Goal: Information Seeking & Learning: Learn about a topic

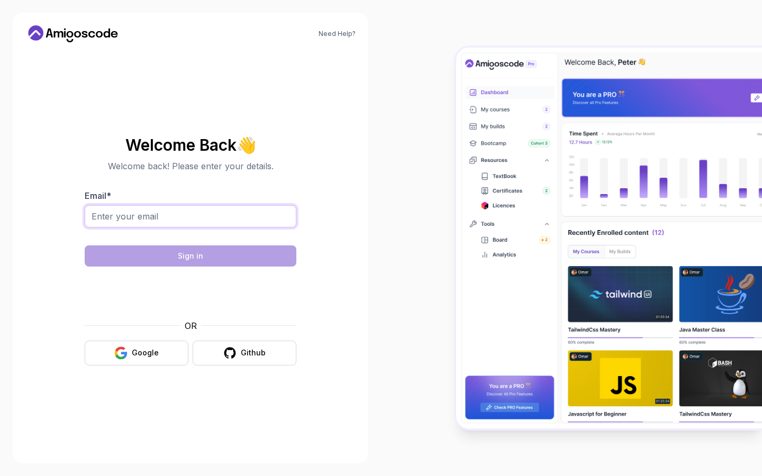
click at [231, 215] on input "Email *" at bounding box center [191, 216] width 212 height 22
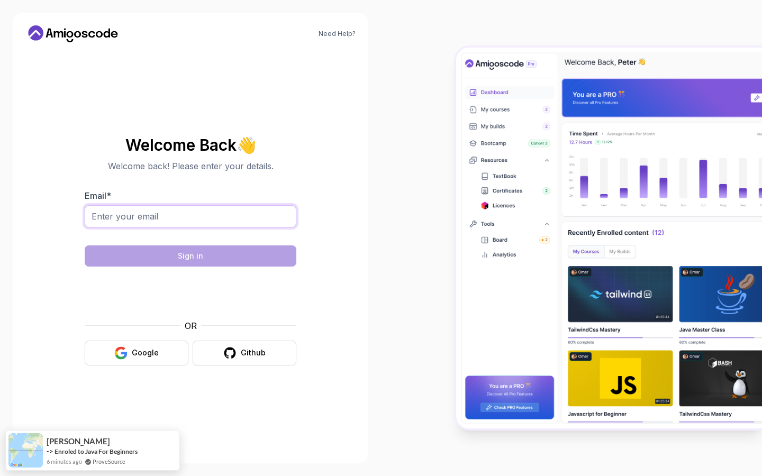
type input "[EMAIL_ADDRESS][DOMAIN_NAME]"
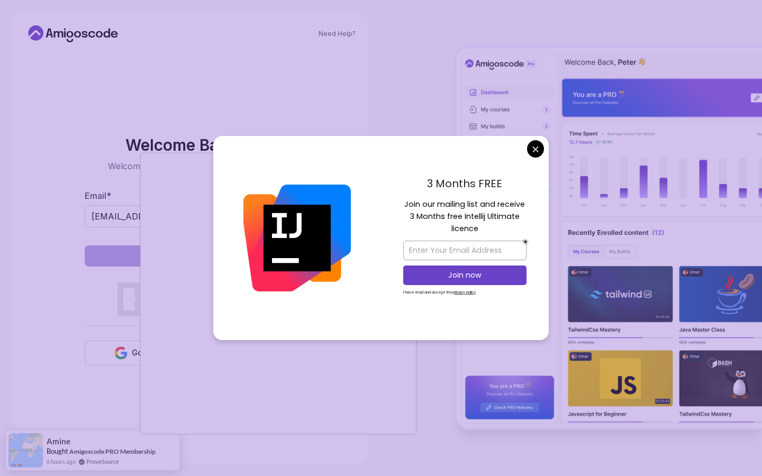
click at [532, 142] on body "Need Help? Welcome Back 👋 Welcome back! Please enter your details. Email * [EMA…" at bounding box center [381, 238] width 762 height 476
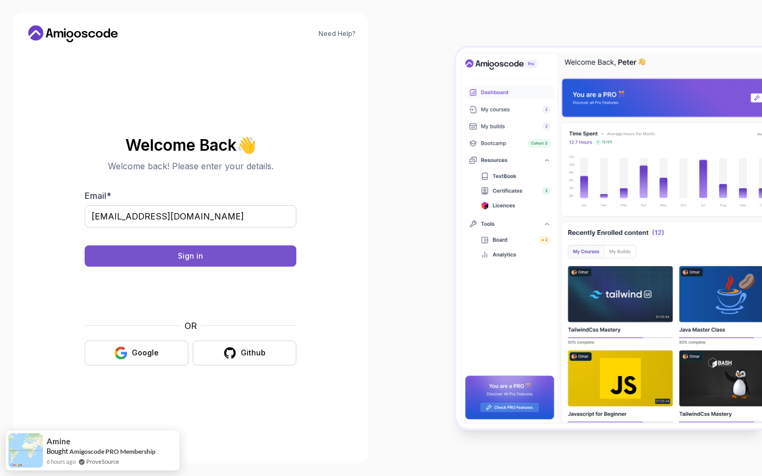
click at [207, 260] on button "Sign in" at bounding box center [191, 256] width 212 height 21
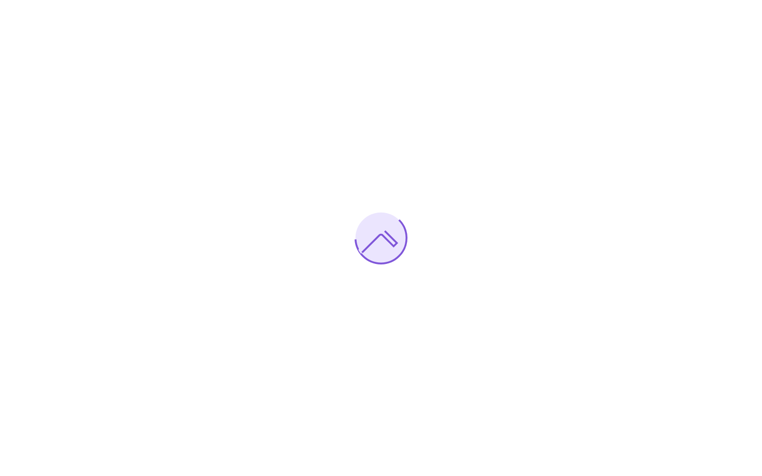
click at [582, 188] on div at bounding box center [381, 238] width 762 height 476
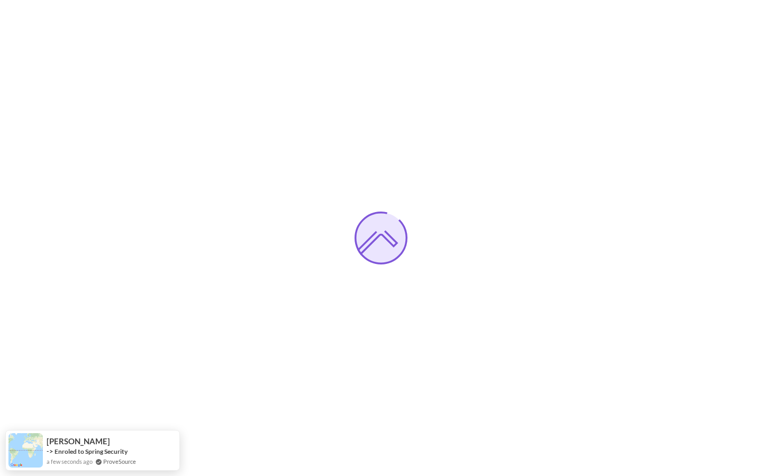
click at [432, 125] on div at bounding box center [381, 238] width 762 height 476
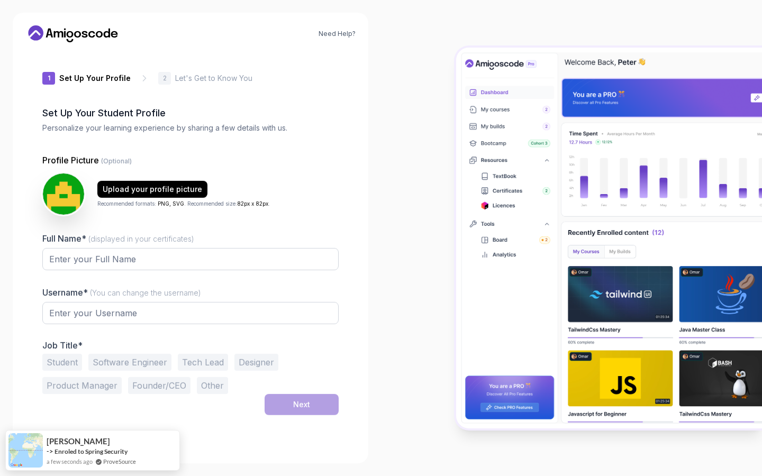
type input "gentlelion5e1dc"
click at [156, 262] on input "Full Name* (displayed in your certificates)" at bounding box center [190, 260] width 296 height 22
type input "sumaiya rahman"
click at [142, 322] on input "gentlelion5e1dc" at bounding box center [190, 314] width 296 height 22
drag, startPoint x: 142, startPoint y: 322, endPoint x: 70, endPoint y: 314, distance: 72.4
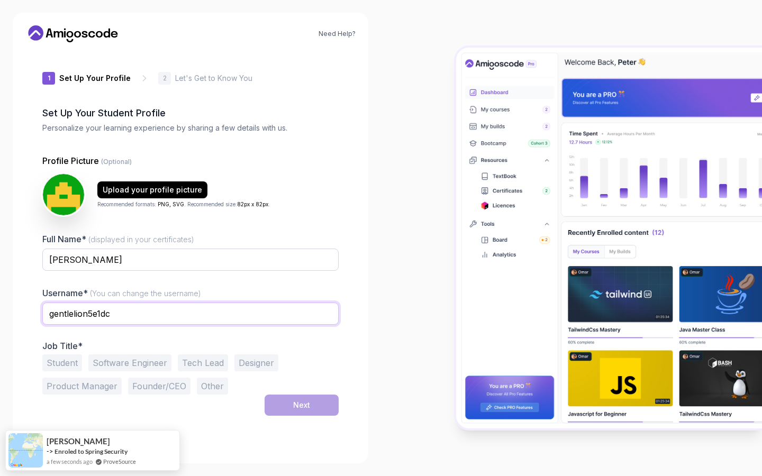
click at [70, 314] on input "gentlelion5e1dc" at bounding box center [190, 314] width 296 height 22
type input "sumu"
click at [15, 370] on div "Need Help? 1 Set Up Your Profile 1 Set Up Your Profile 2 Let's Get to Know You …" at bounding box center [191, 238] width 356 height 451
click at [116, 362] on button "Software Engineer" at bounding box center [129, 363] width 83 height 17
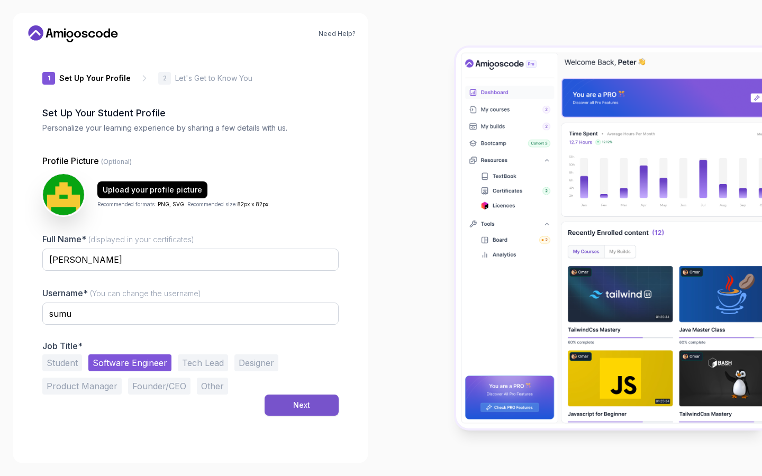
click at [277, 400] on button "Next" at bounding box center [302, 405] width 74 height 21
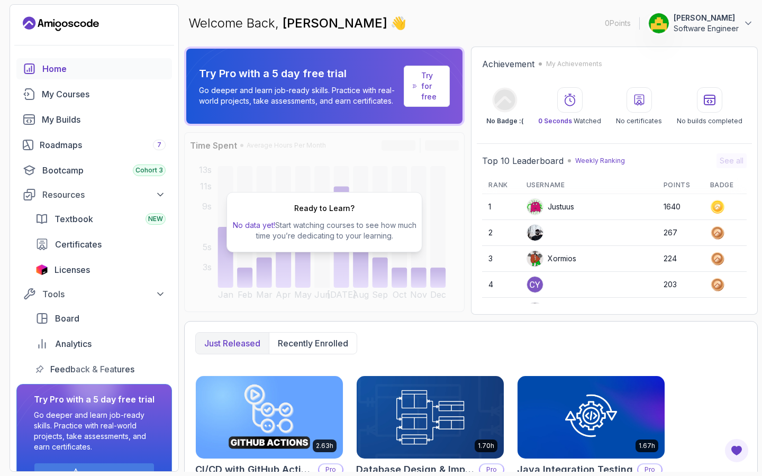
click at [697, 31] on p "Software Engineer" at bounding box center [706, 28] width 65 height 11
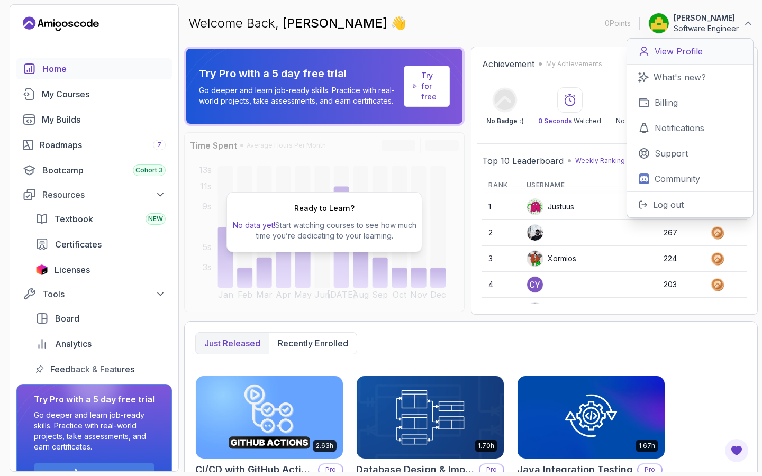
click at [693, 55] on p "View Profile" at bounding box center [679, 51] width 48 height 13
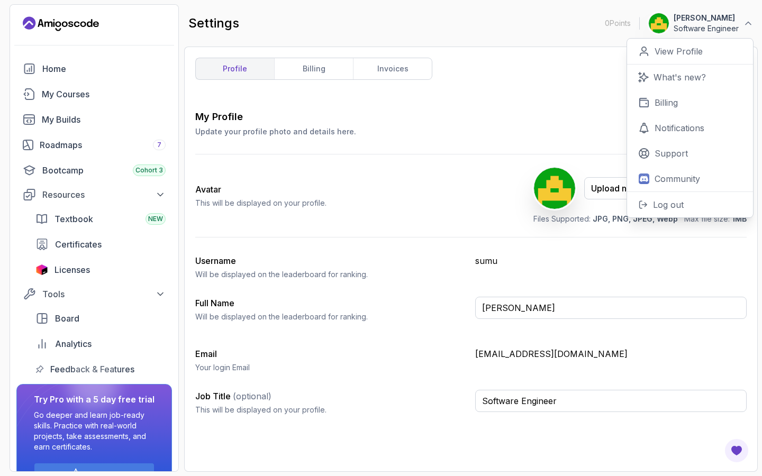
click at [464, 177] on div "Avatar This will be displayed on your profile. Upload new Picture Delete Files …" at bounding box center [471, 196] width 552 height 83
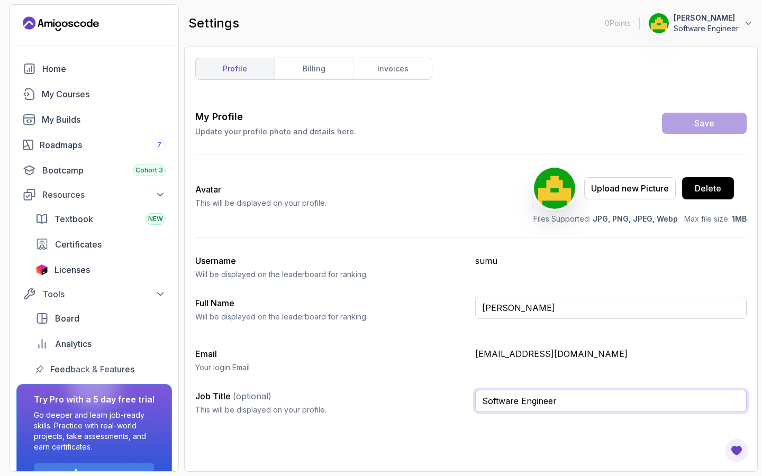
click at [567, 398] on input "Software Engineer" at bounding box center [611, 401] width 272 height 22
drag, startPoint x: 567, startPoint y: 398, endPoint x: 474, endPoint y: 400, distance: 92.6
click at [474, 400] on div "Job Title (optional) This will be displayed on your profile. Software Engineer" at bounding box center [471, 407] width 552 height 34
type input "student"
click at [662, 113] on button "Save" at bounding box center [704, 123] width 85 height 21
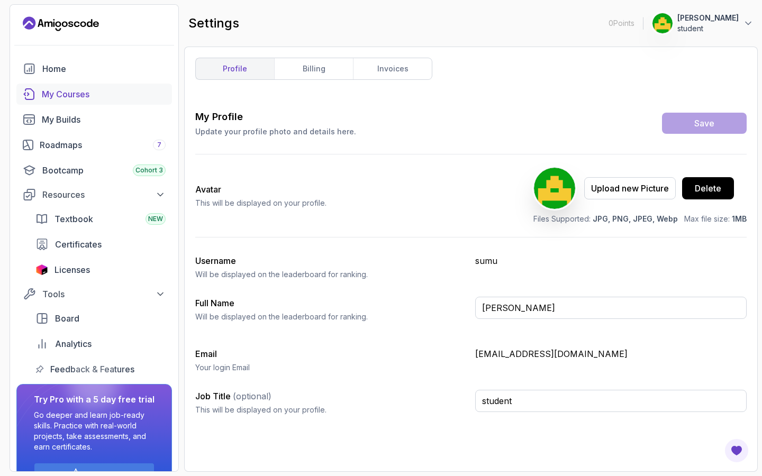
click at [87, 86] on link "My Courses" at bounding box center [94, 94] width 156 height 21
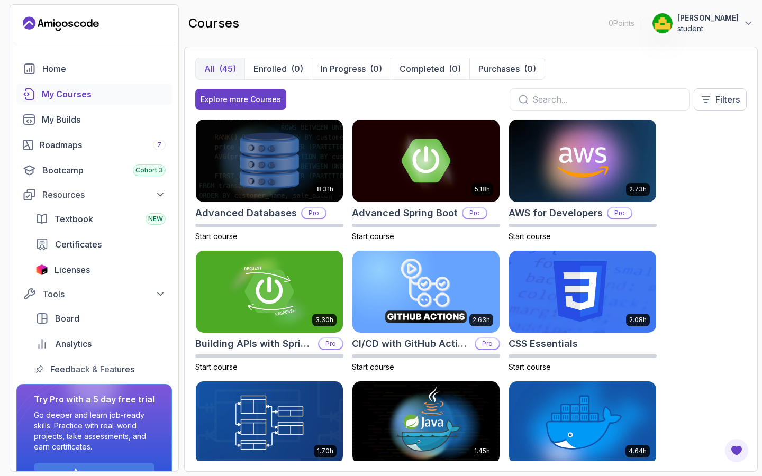
click at [604, 102] on input "text" at bounding box center [606, 99] width 148 height 13
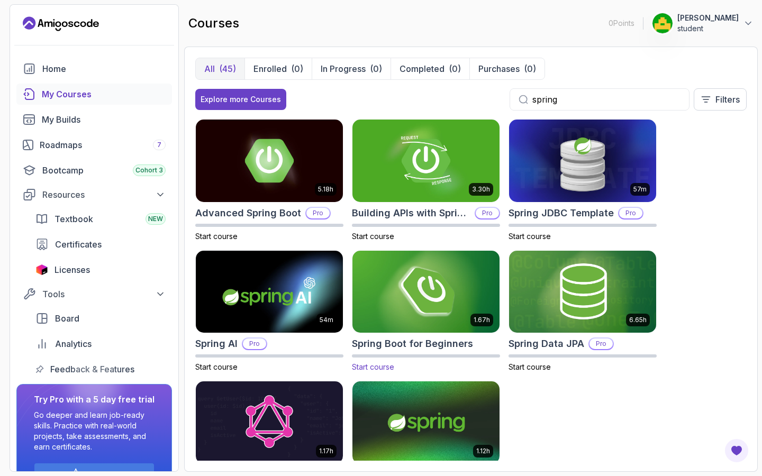
type input "spring"
click at [447, 327] on img at bounding box center [426, 292] width 155 height 86
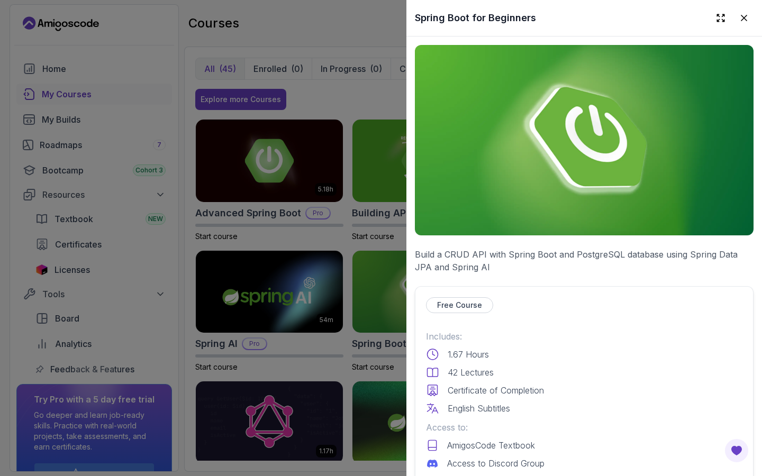
click at [455, 309] on p "Free Course" at bounding box center [459, 305] width 45 height 11
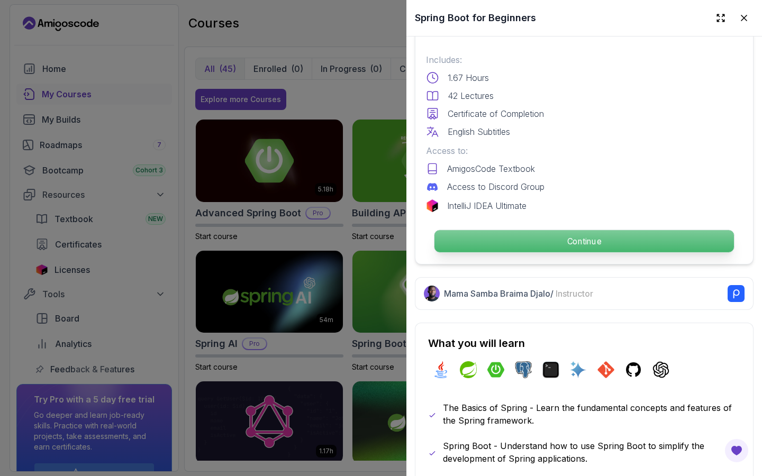
click at [515, 232] on p "Continue" at bounding box center [585, 241] width 300 height 22
click at [553, 239] on p "Continue" at bounding box center [585, 241] width 300 height 22
